Goal: Use online tool/utility: Use online tool/utility

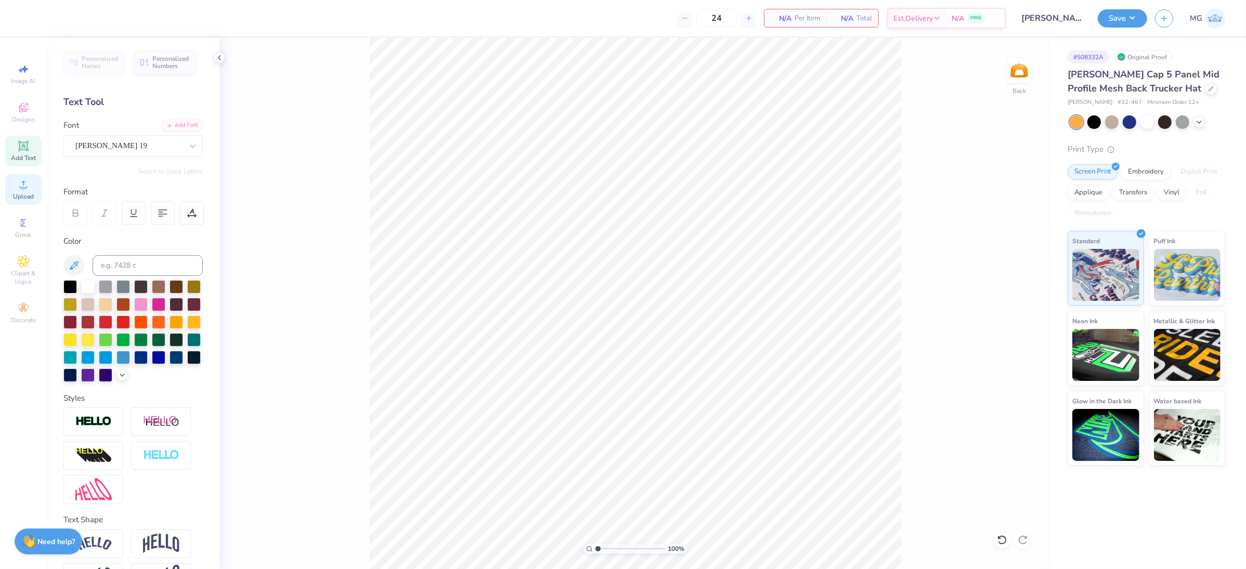
click at [20, 193] on span "Upload" at bounding box center [23, 196] width 21 height 8
click at [999, 254] on input "3.98" at bounding box center [999, 257] width 37 height 15
type input "3"
type input "3.99"
type input "1.99"
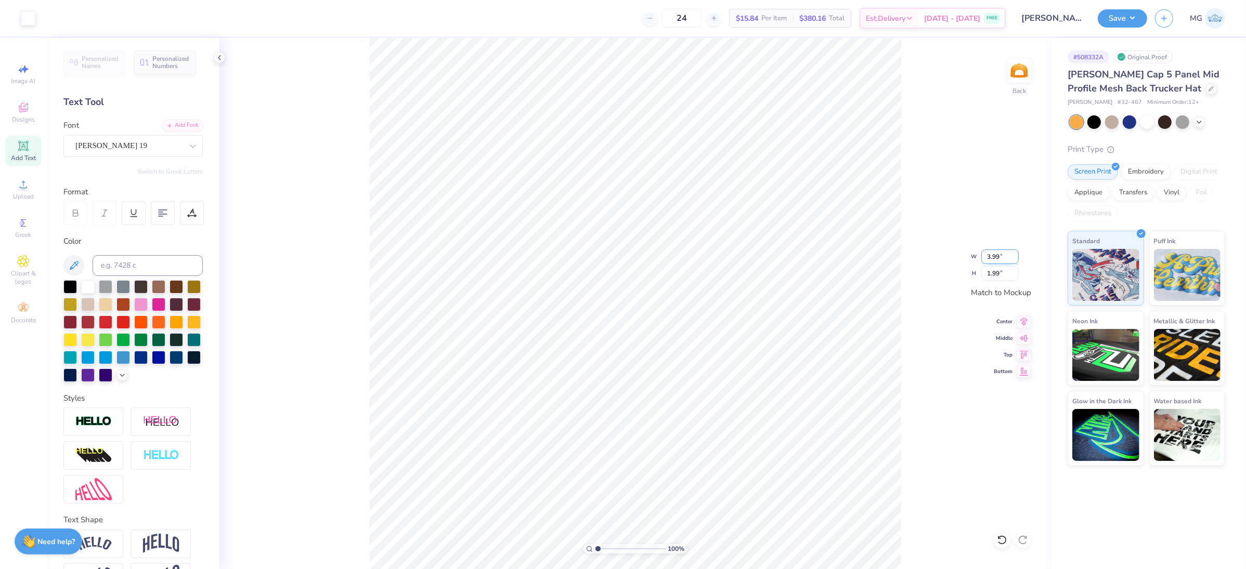
click at [999, 257] on input "3.99" at bounding box center [999, 257] width 37 height 15
type input "3"
type input "4.00"
click at [997, 274] on input "1.99" at bounding box center [999, 273] width 37 height 15
click at [999, 275] on input "1.99" at bounding box center [999, 273] width 37 height 15
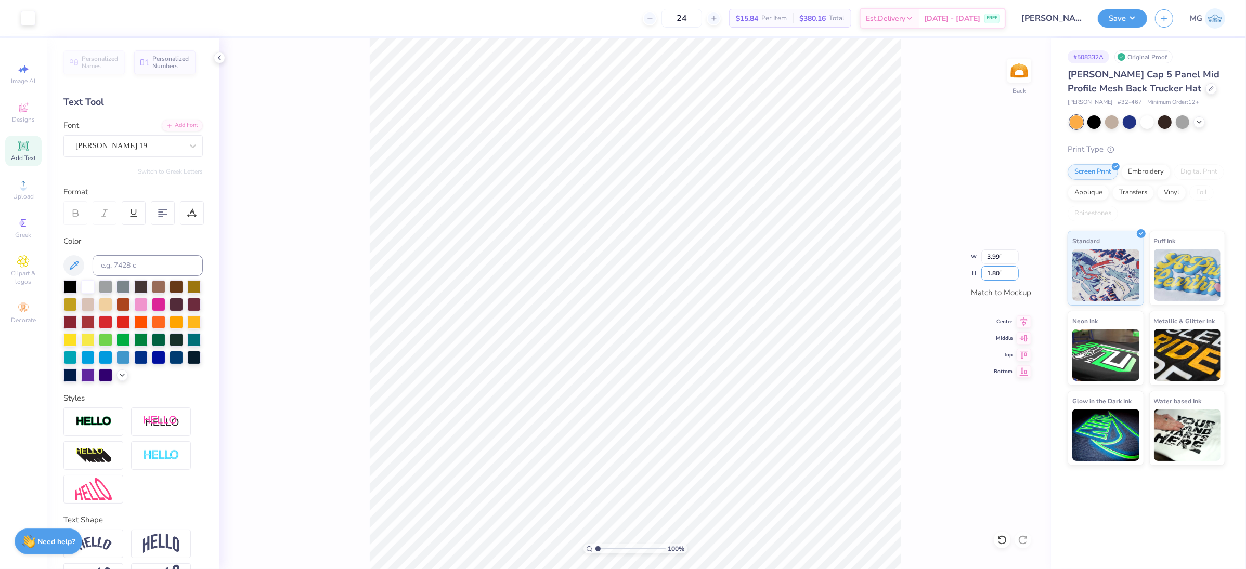
type input "1.80"
type input "3.61"
click at [1000, 257] on input "3.61" at bounding box center [999, 257] width 37 height 15
type input "3"
type input "3.99"
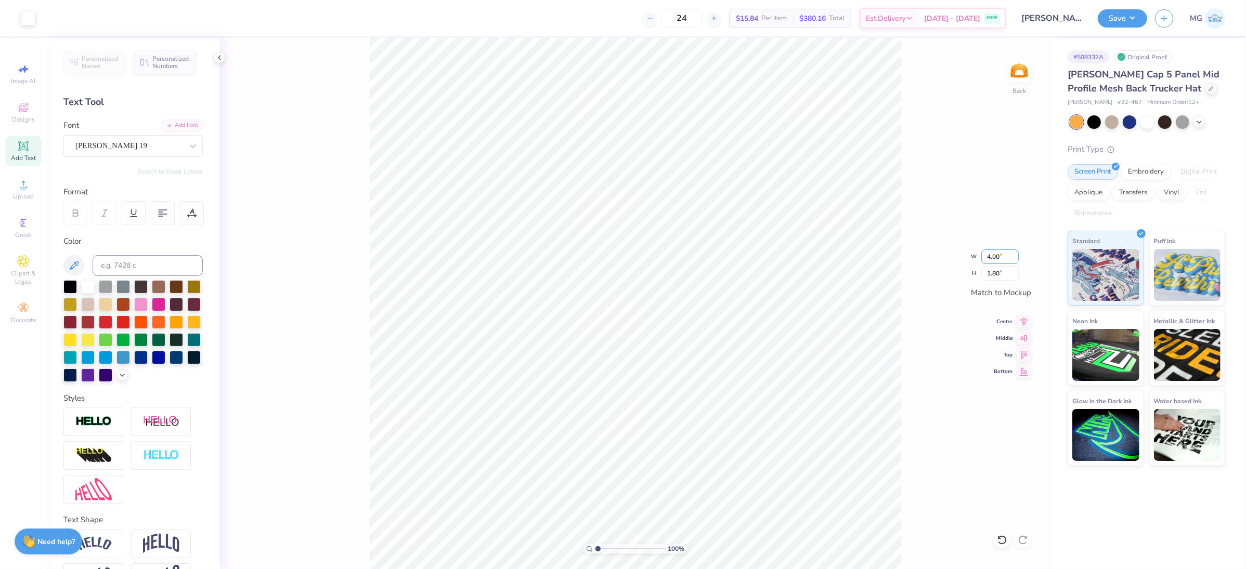
type input "1.99"
type input "3.95"
type input "1.97"
click at [999, 255] on input "3.95" at bounding box center [999, 257] width 37 height 15
type input "3"
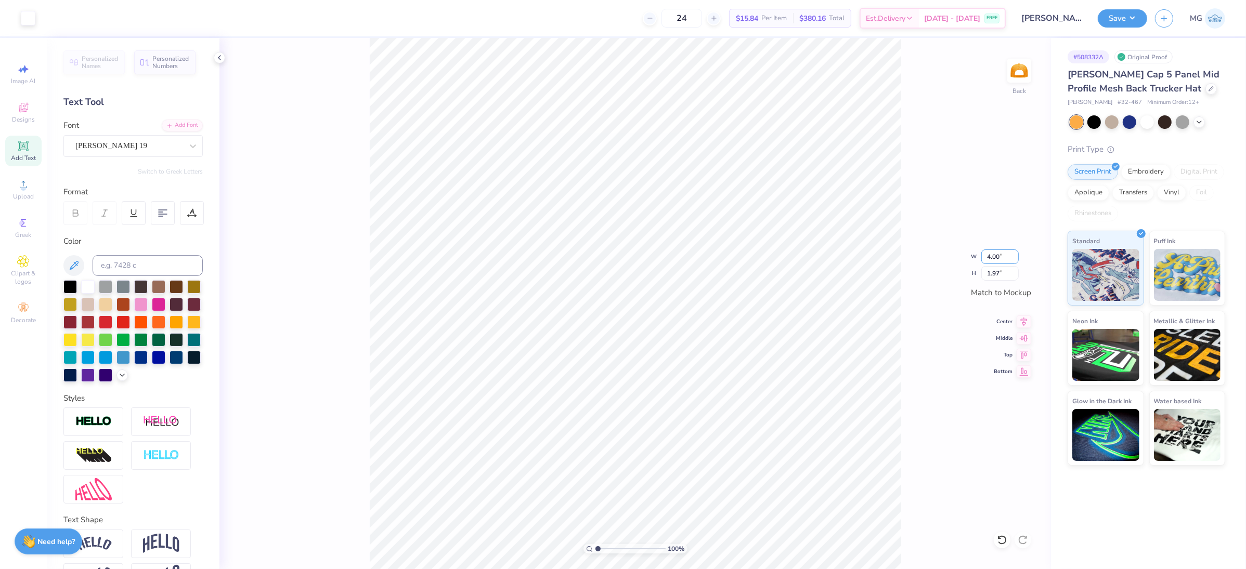
type input "3.99"
type input "1.99"
click at [1021, 319] on icon at bounding box center [1024, 320] width 15 height 12
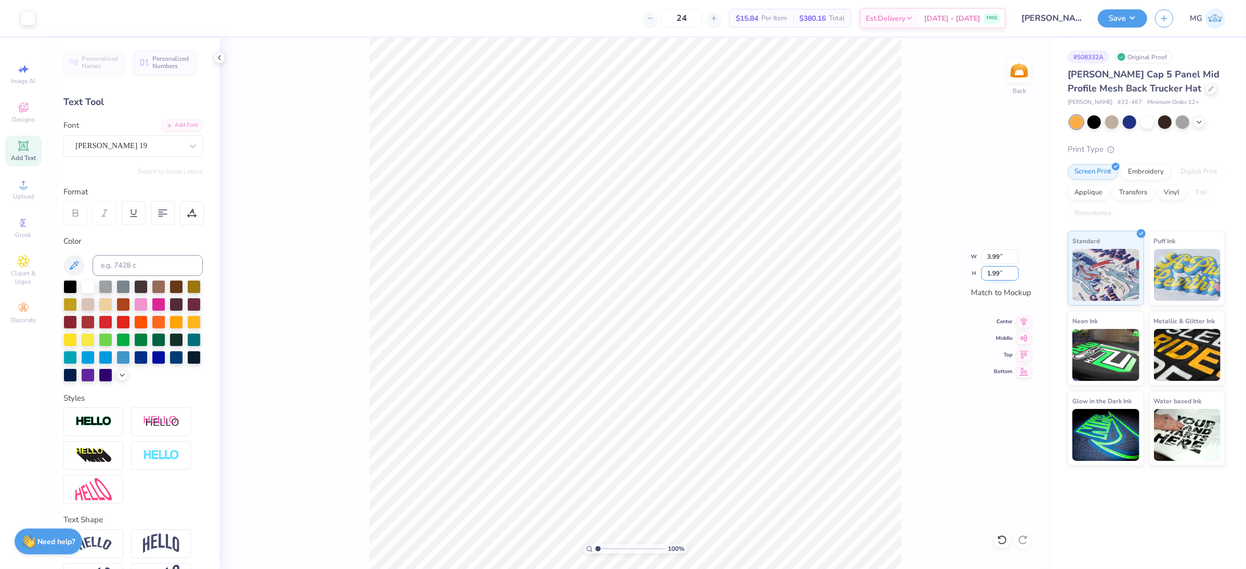
click at [1001, 275] on input "1.99" at bounding box center [999, 273] width 37 height 15
type input "1.90"
type input "3.81"
click at [997, 255] on input "3.81" at bounding box center [999, 257] width 37 height 15
click at [997, 256] on input "3.1" at bounding box center [999, 257] width 37 height 15
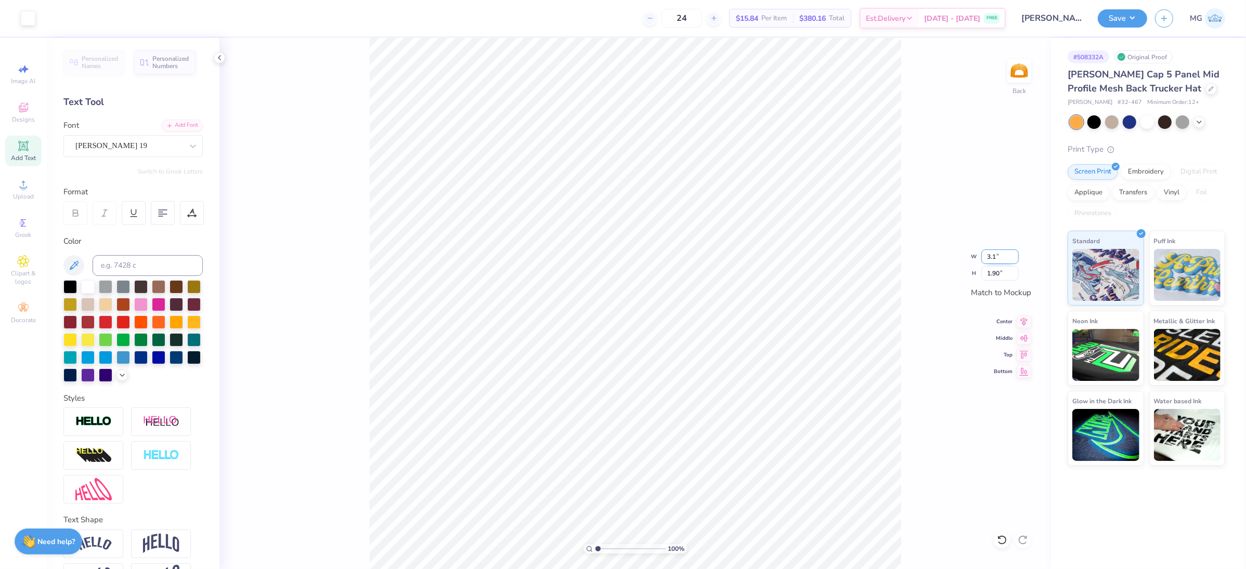
type input "3"
type input "3.99"
type input "1.99"
type input "4"
click at [1010, 256] on input "4" at bounding box center [999, 257] width 37 height 15
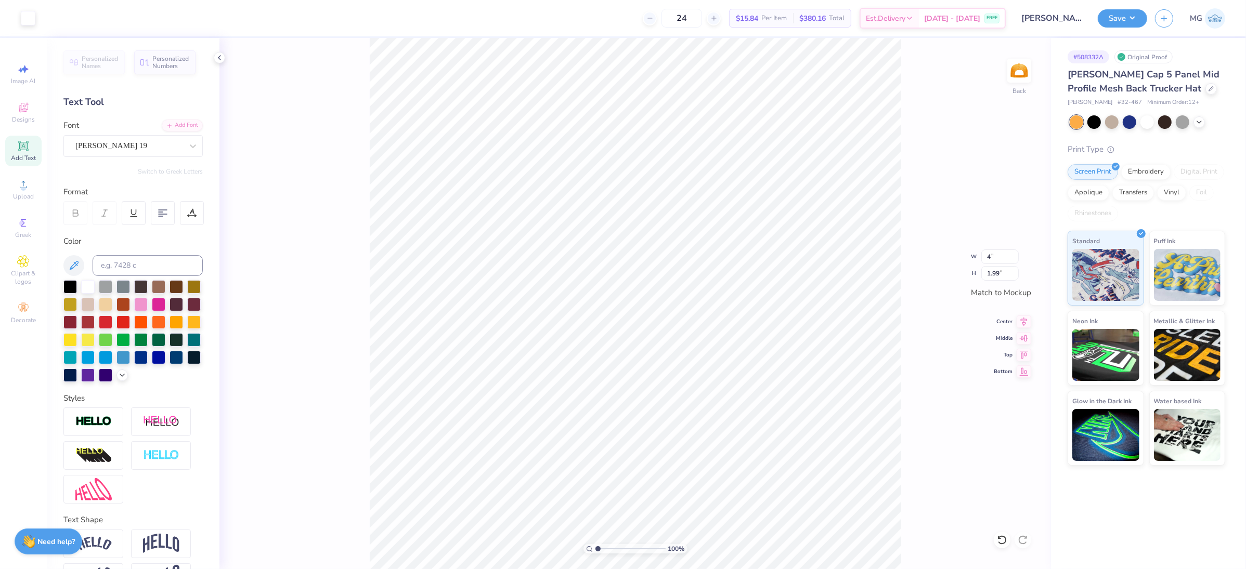
click at [968, 230] on div "100 % Back W 4 4 " H 1.99 1.99 " Match to Mockup Center Middle Top Bottom" at bounding box center [634, 303] width 831 height 531
type input "4"
click at [1016, 255] on input "4" at bounding box center [999, 257] width 37 height 15
click at [1016, 261] on input "3.98" at bounding box center [999, 257] width 37 height 15
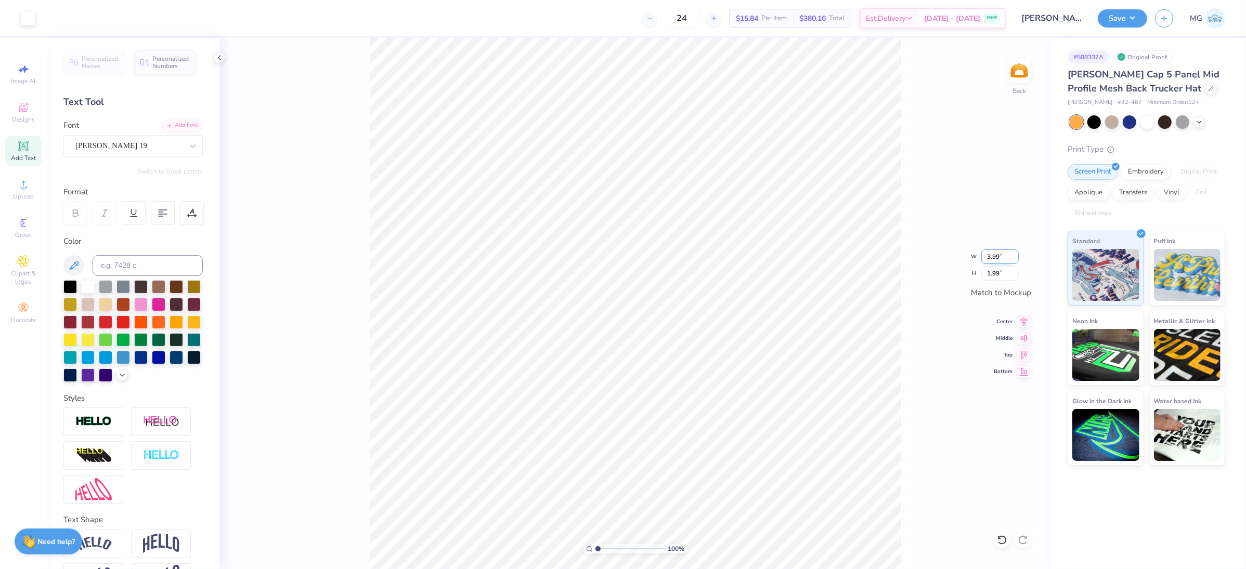
click at [1016, 254] on input "3.99" at bounding box center [999, 257] width 37 height 15
click at [1016, 254] on input "4" at bounding box center [999, 257] width 37 height 15
click at [994, 251] on input "4" at bounding box center [999, 257] width 37 height 15
click at [991, 256] on input "4" at bounding box center [999, 257] width 37 height 15
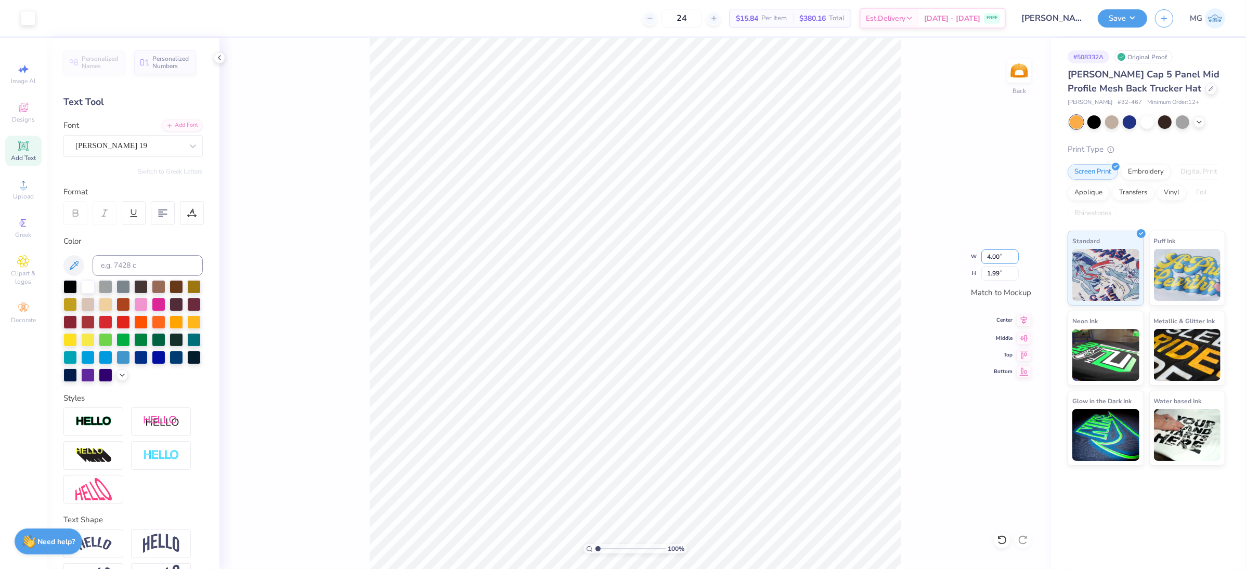
type input "4.00"
click at [918, 274] on div "100 % Back W 4.00 4.00 " H 1.99 1.99 " Match to Mockup Center Middle Top Bottom" at bounding box center [634, 303] width 831 height 531
click at [909, 208] on div "100 % Back W 3.99 3.99 " H 1.99 1.99 " Match to Mockup Center Middle Top Bottom" at bounding box center [634, 303] width 831 height 531
click at [902, 219] on div "100 % Back" at bounding box center [634, 303] width 831 height 531
click at [1139, 15] on button "Save" at bounding box center [1122, 17] width 49 height 18
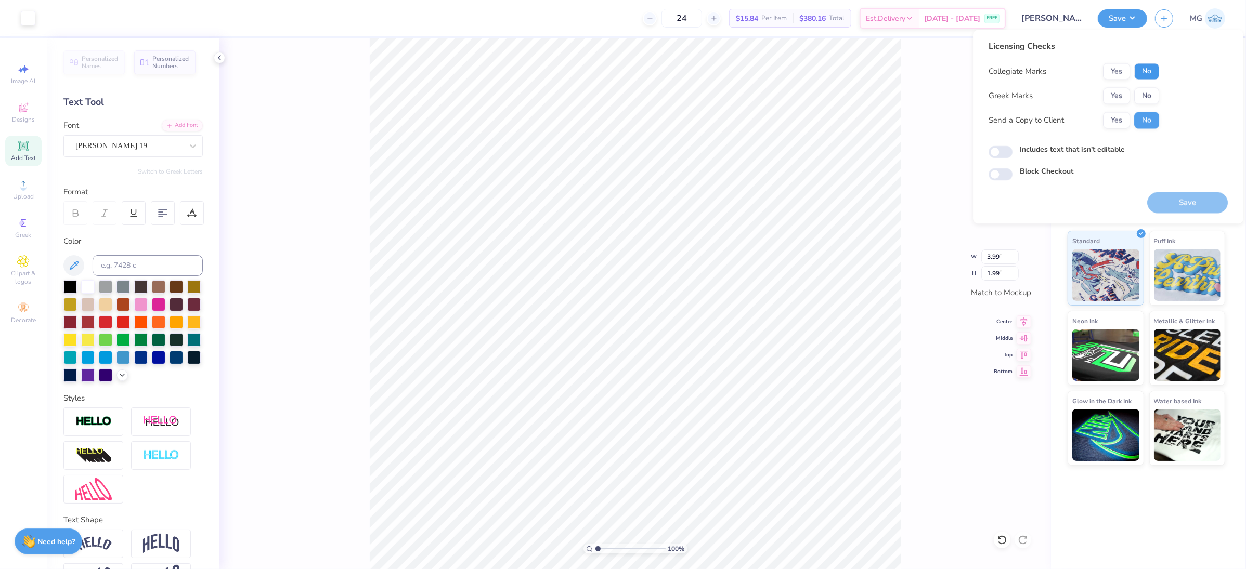
click at [1145, 68] on button "No" at bounding box center [1146, 71] width 25 height 17
click at [1141, 93] on button "No" at bounding box center [1146, 96] width 25 height 17
click at [1114, 115] on button "Yes" at bounding box center [1116, 120] width 27 height 17
click at [1014, 154] on div "Includes text that isn't editable" at bounding box center [1108, 151] width 239 height 12
click at [1008, 152] on input "Includes text that isn't editable" at bounding box center [1001, 152] width 24 height 12
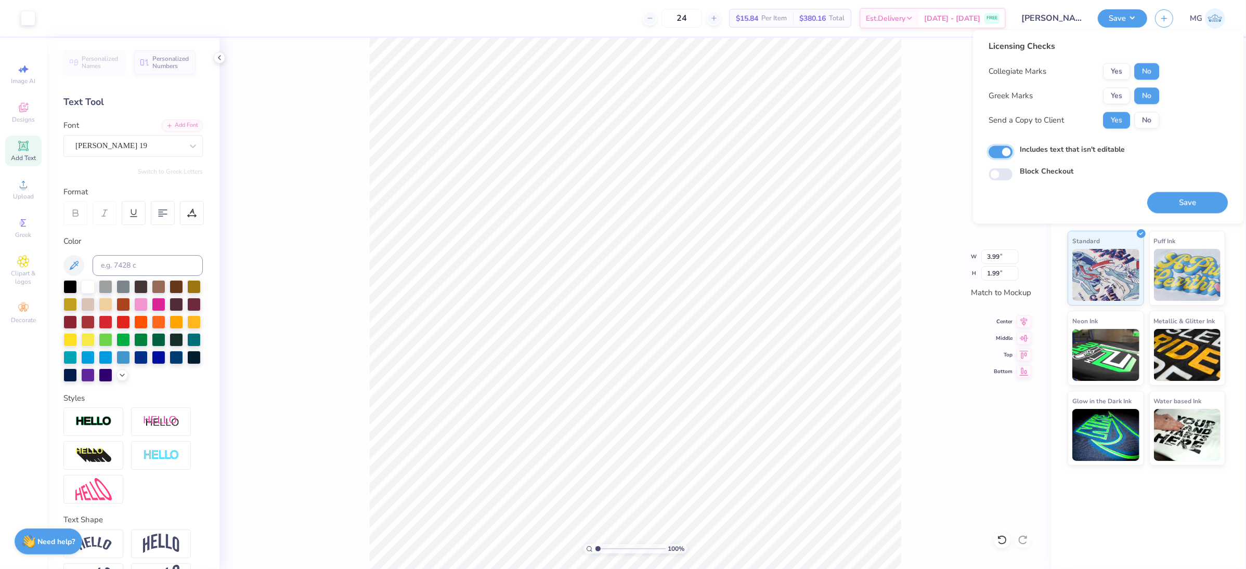
checkbox input "true"
click at [1188, 198] on button "Save" at bounding box center [1187, 203] width 81 height 21
